Goal: Find specific page/section: Find specific page/section

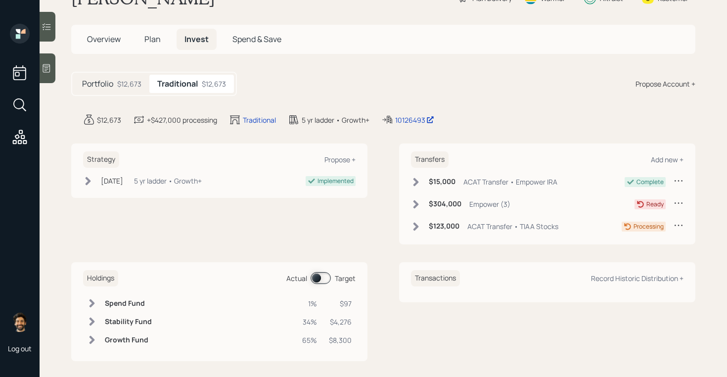
scroll to position [41, 0]
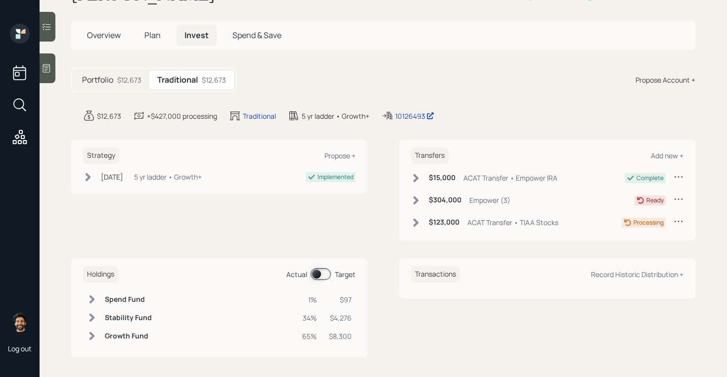
click at [415, 197] on icon at bounding box center [415, 200] width 5 height 8
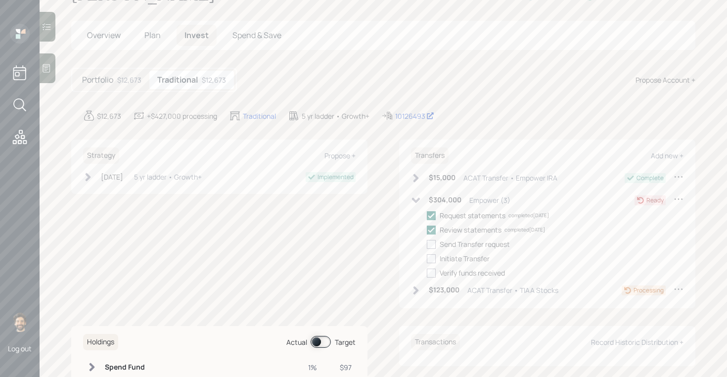
click at [419, 198] on icon at bounding box center [416, 199] width 8 height 5
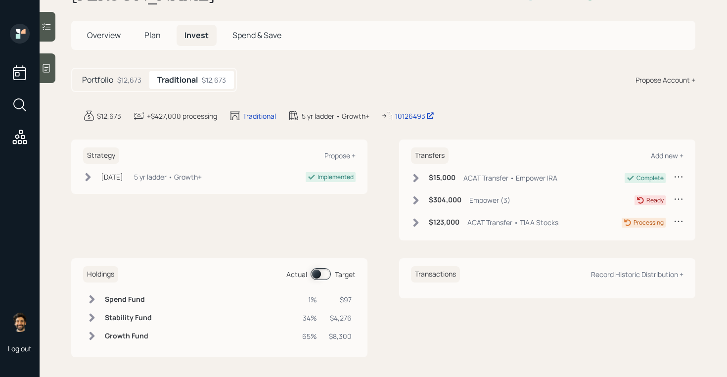
scroll to position [44, 0]
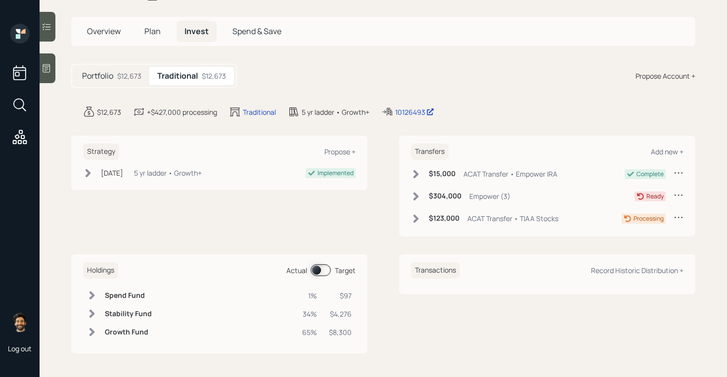
click at [157, 34] on span "Plan" at bounding box center [152, 31] width 16 height 11
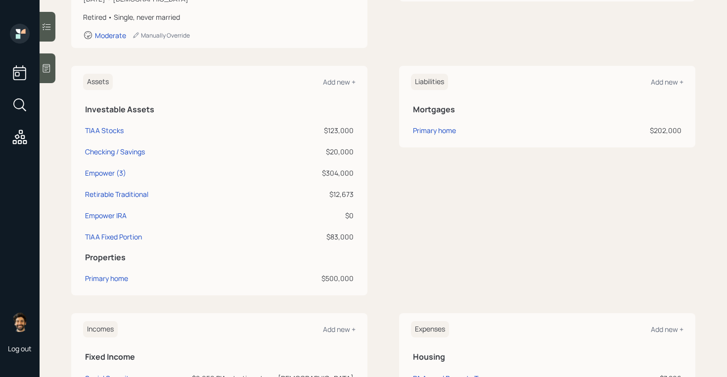
scroll to position [190, 0]
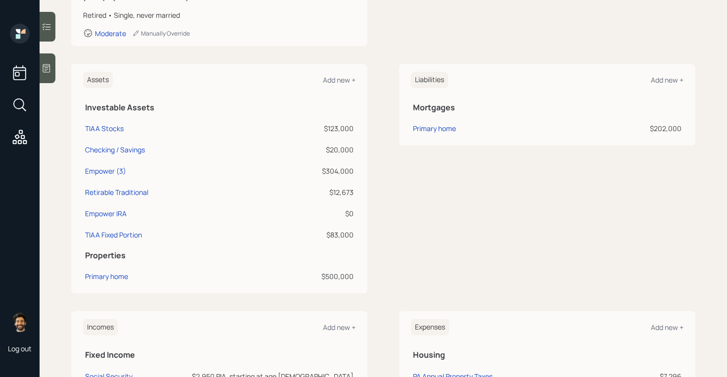
click at [21, 108] on icon at bounding box center [18, 103] width 11 height 11
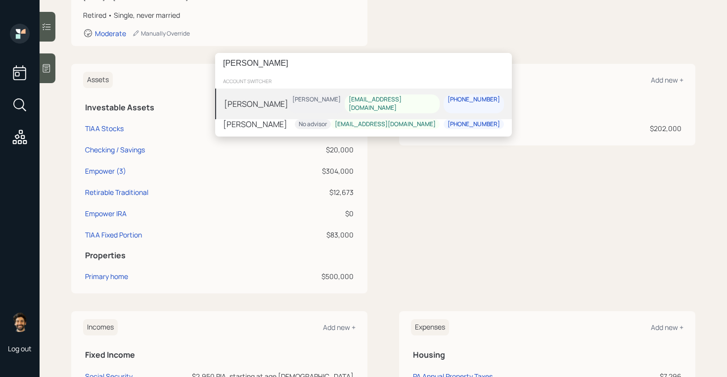
type input "[PERSON_NAME]"
click at [249, 100] on div "[PERSON_NAME]" at bounding box center [256, 103] width 64 height 12
